Goal: Task Accomplishment & Management: Manage account settings

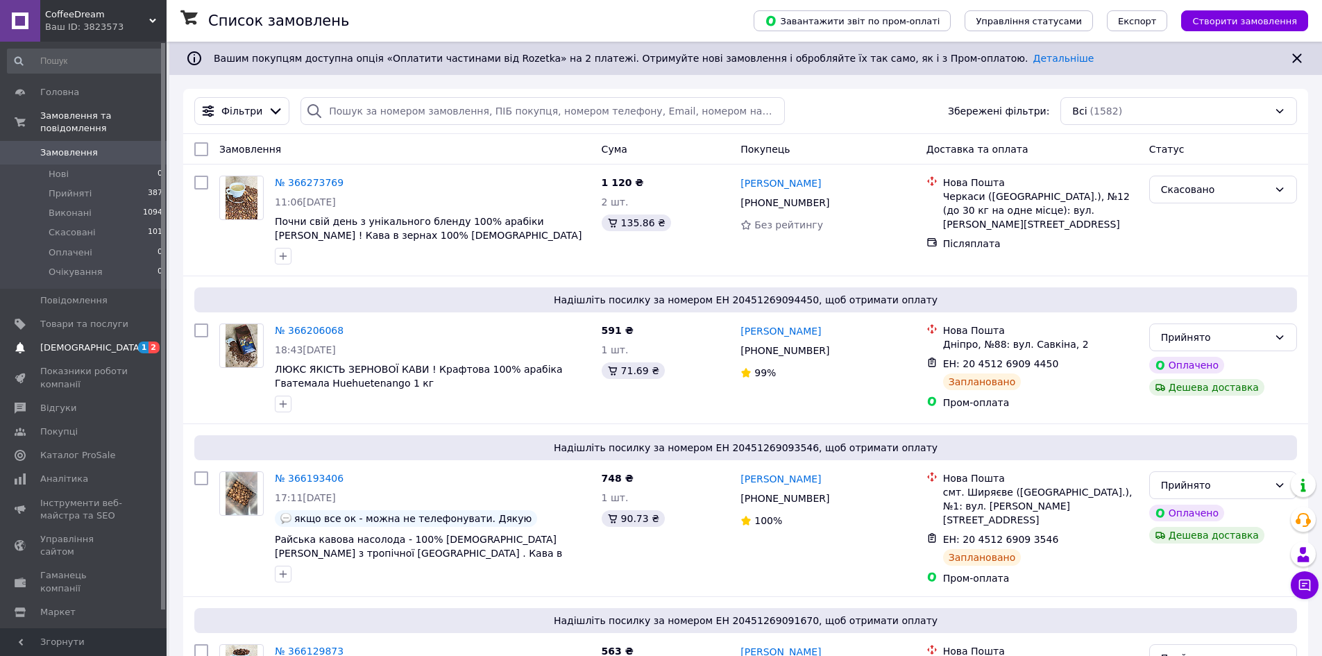
click at [60, 342] on span "[DEMOGRAPHIC_DATA]" at bounding box center [91, 348] width 103 height 12
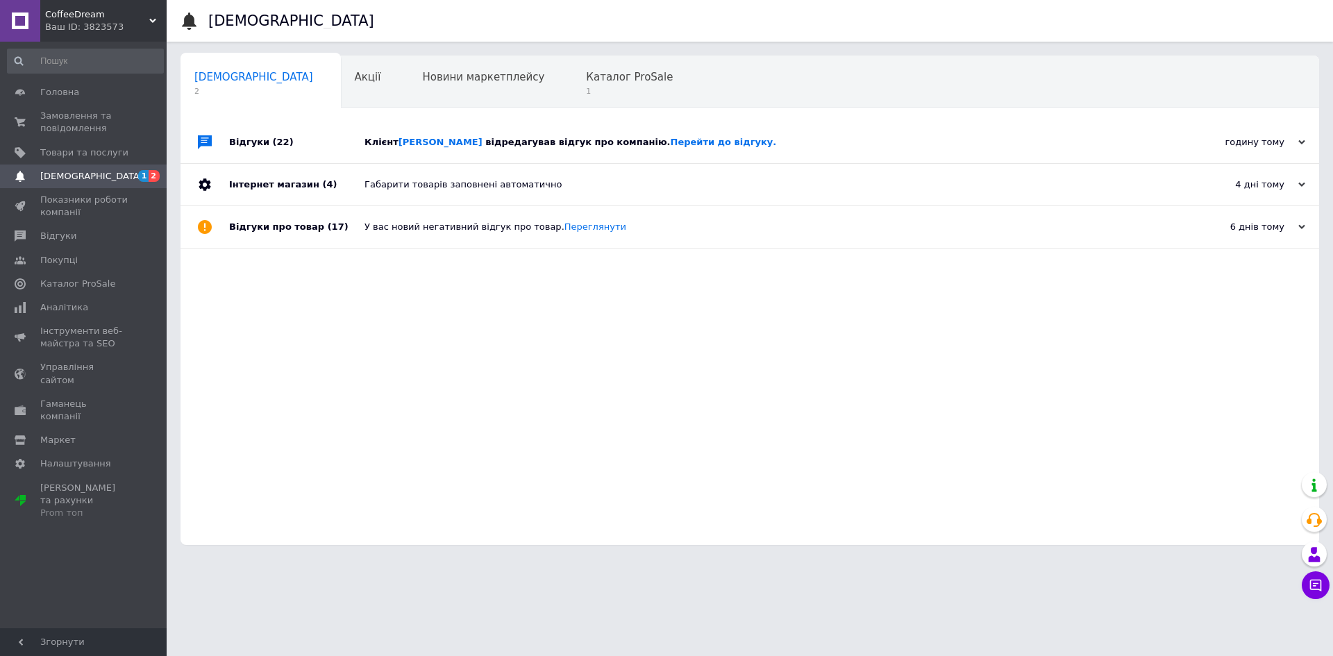
click at [568, 147] on span "відредагував відгук про компанію. Перейти до відгуку." at bounding box center [630, 142] width 291 height 10
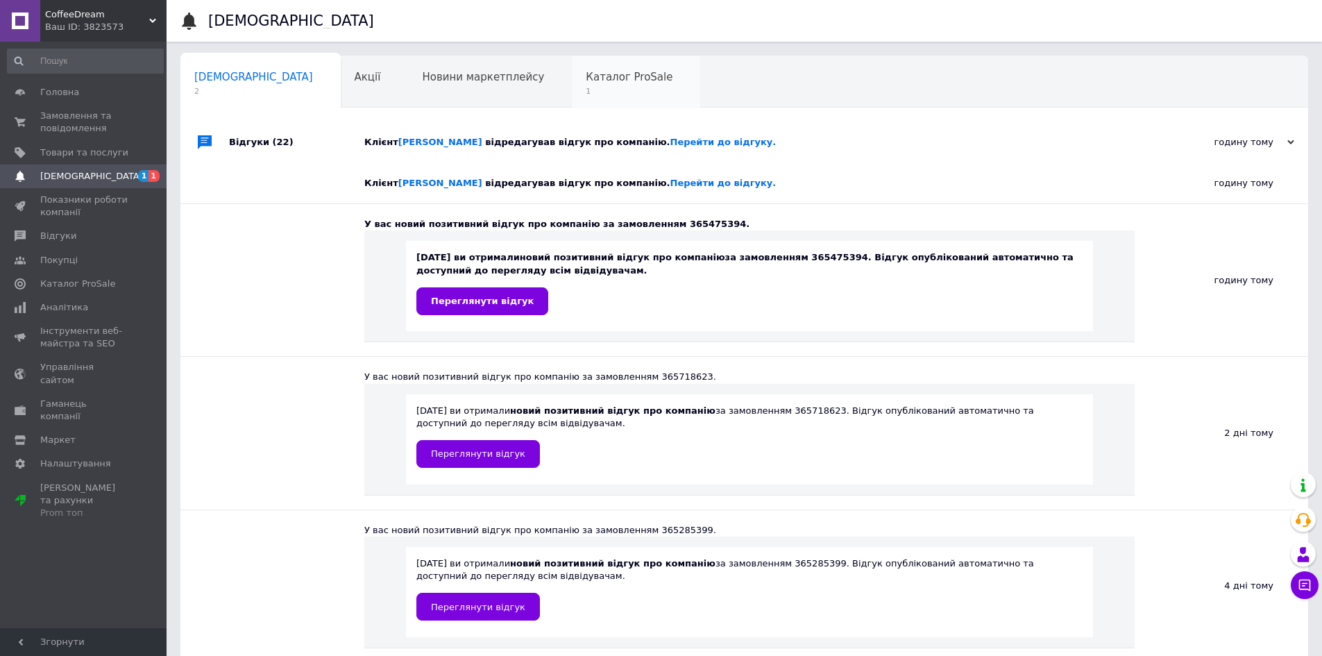
click at [572, 91] on div "Каталог ProSale 1" at bounding box center [636, 82] width 128 height 53
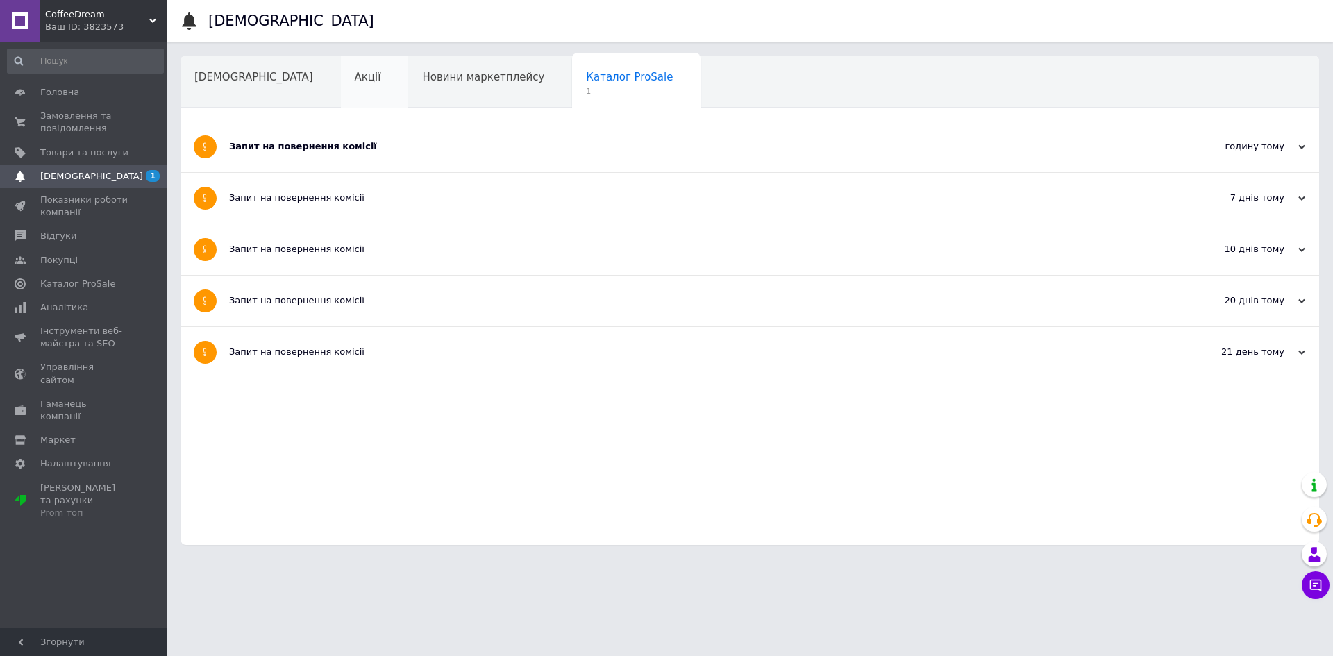
click at [341, 72] on div "Акції" at bounding box center [375, 82] width 68 height 53
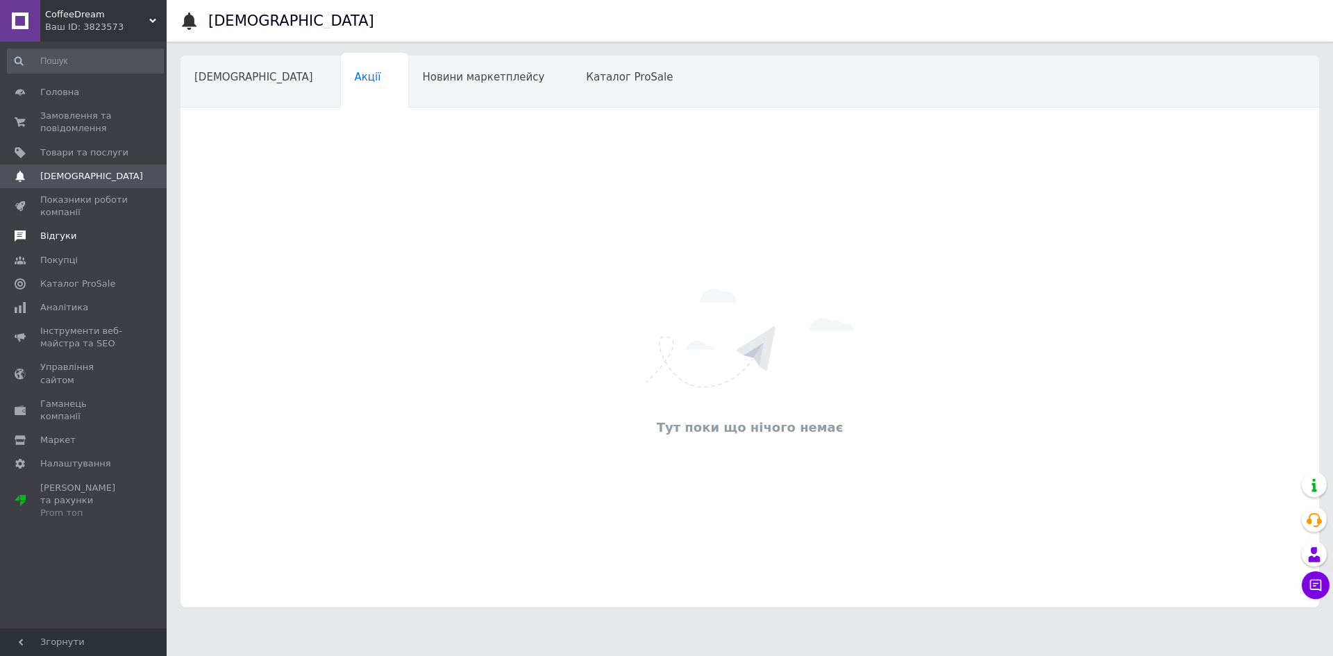
click at [79, 235] on span "Відгуки" at bounding box center [84, 236] width 88 height 12
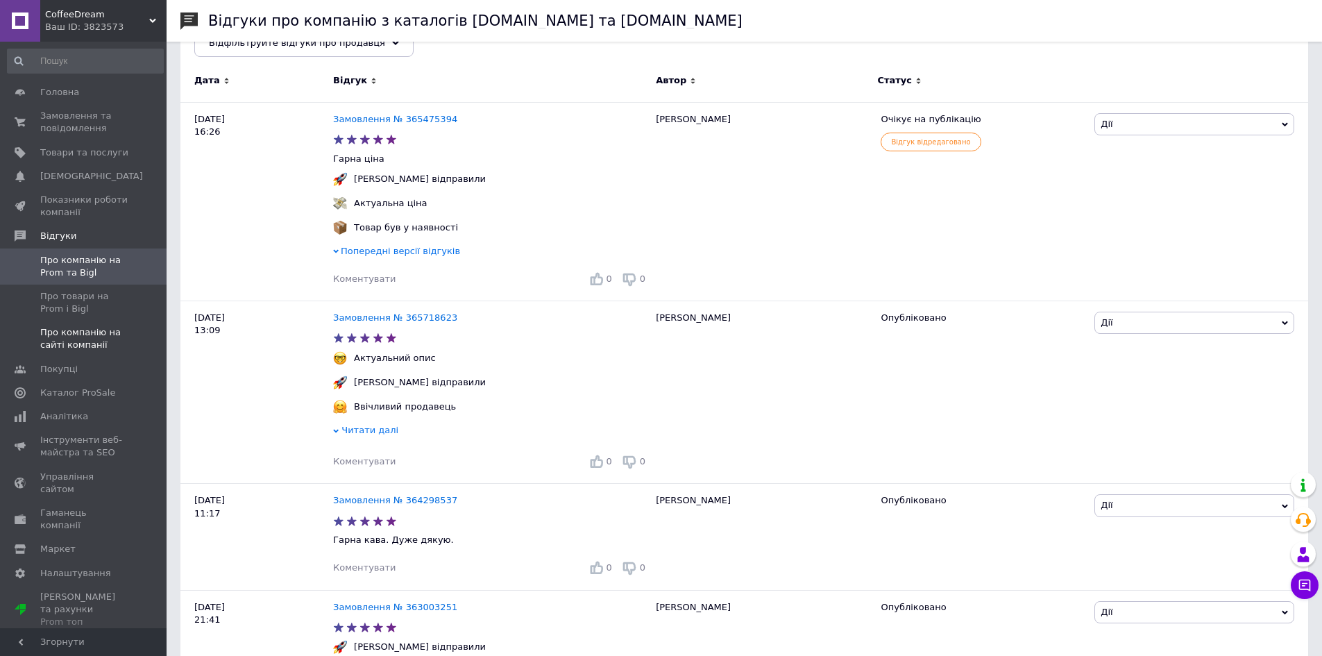
scroll to position [139, 0]
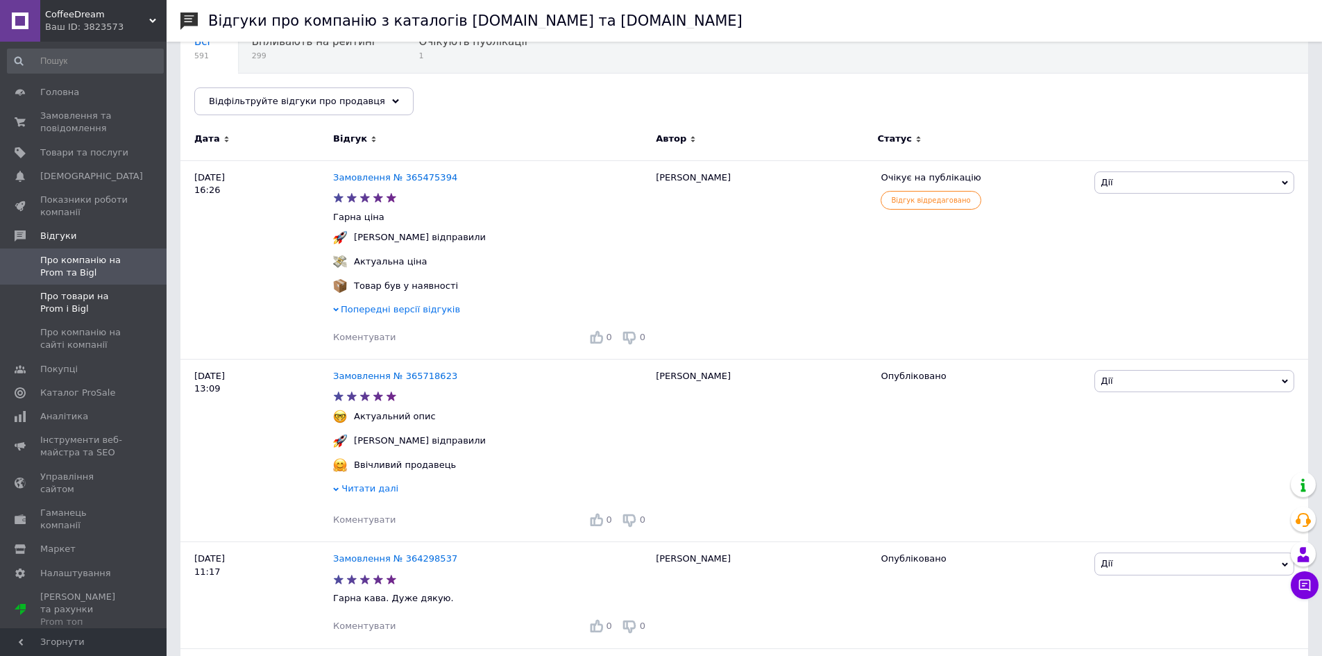
click at [92, 290] on span "Про товари на Prom і Bigl" at bounding box center [84, 302] width 88 height 25
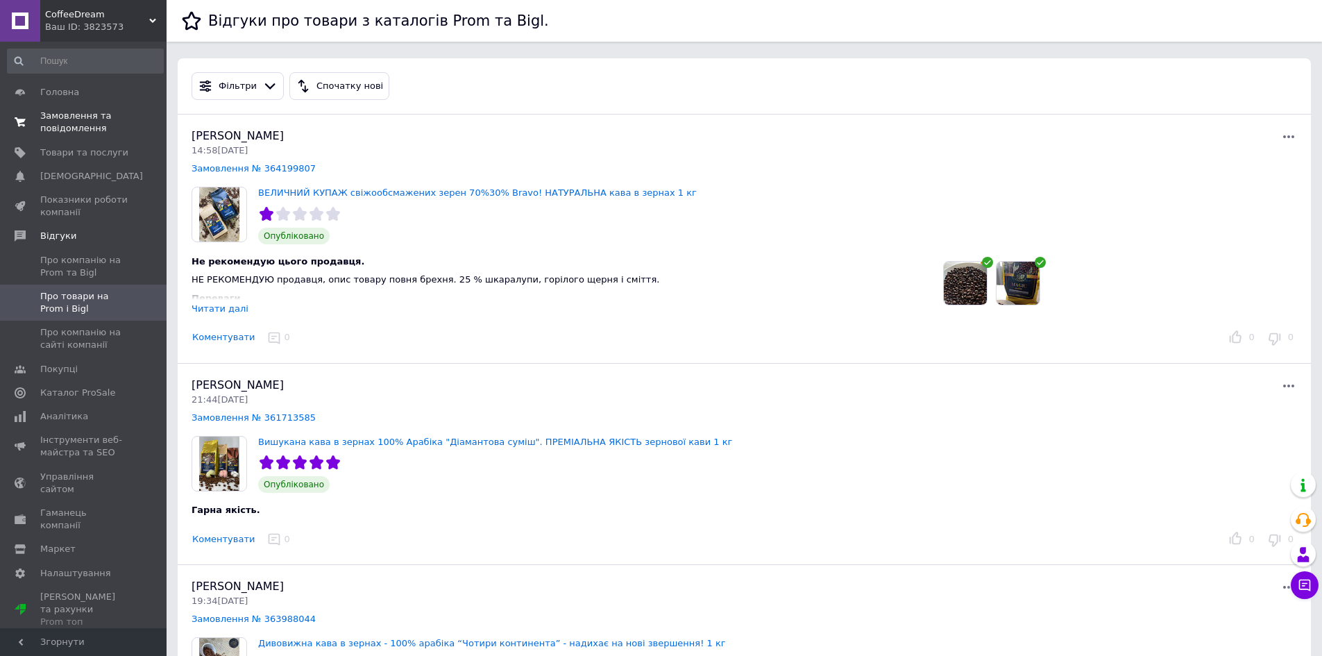
click at [69, 111] on span "Замовлення та повідомлення" at bounding box center [84, 122] width 88 height 25
